Goal: Information Seeking & Learning: Learn about a topic

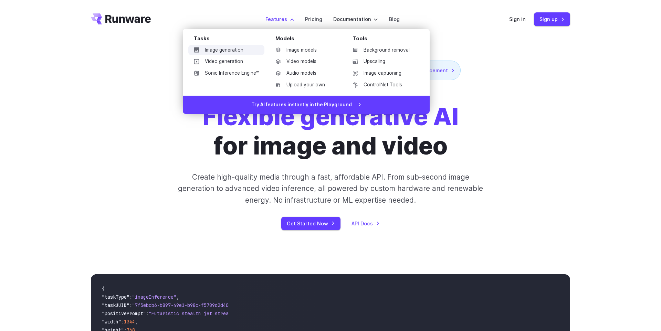
click at [222, 51] on link "Image generation" at bounding box center [226, 50] width 76 height 10
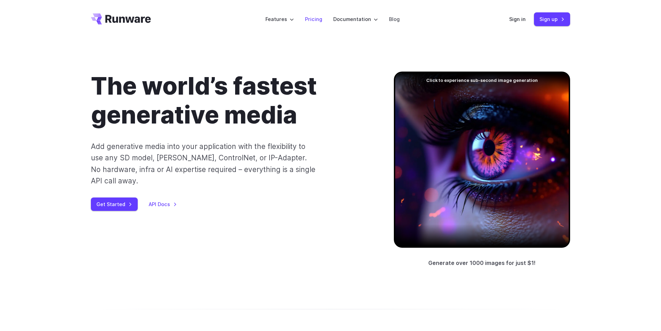
click at [319, 19] on link "Pricing" at bounding box center [313, 19] width 17 height 8
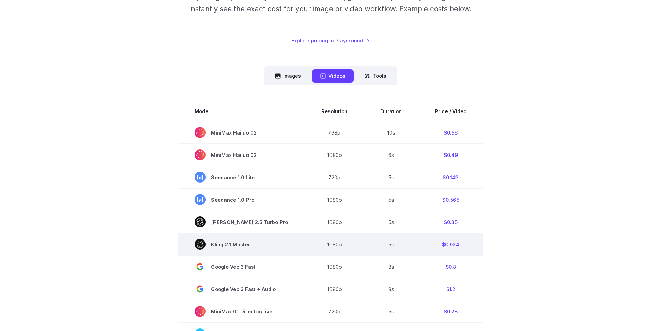
scroll to position [43, 0]
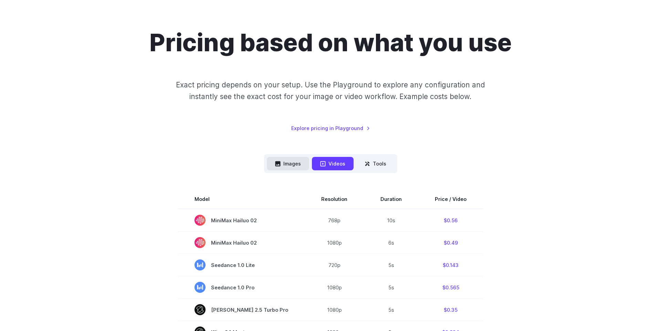
click at [291, 166] on button "Images" at bounding box center [288, 163] width 42 height 13
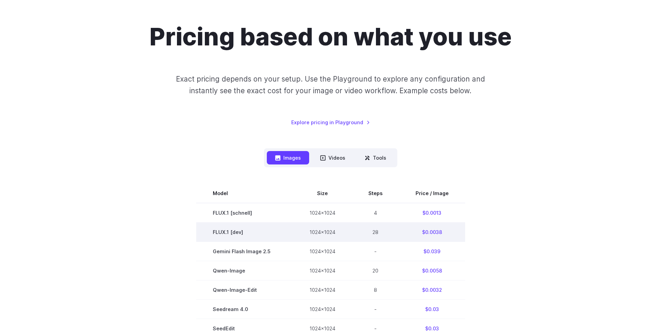
scroll to position [53, 0]
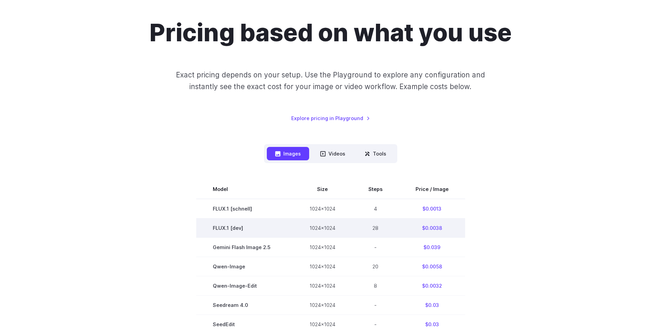
click at [227, 228] on td "FLUX.1 [dev]" at bounding box center [244, 228] width 97 height 19
